Goal: Find specific page/section: Find specific page/section

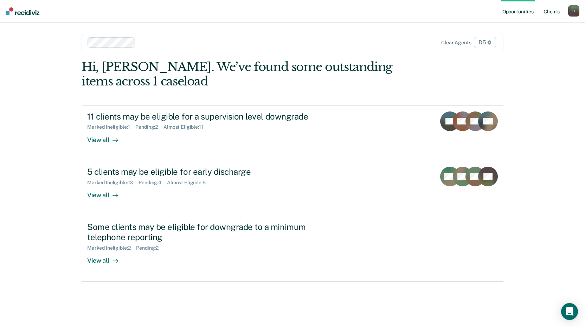
click at [548, 8] on link "Client s" at bounding box center [551, 11] width 19 height 23
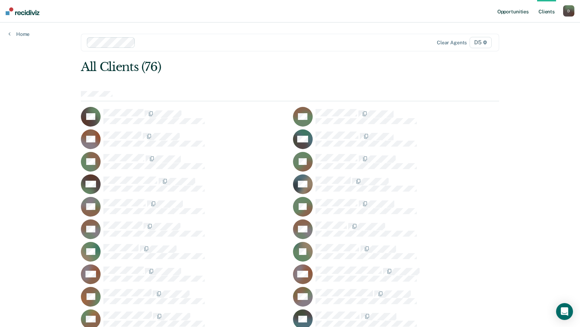
click at [516, 14] on link "Opportunities" at bounding box center [513, 11] width 34 height 23
